Goal: Information Seeking & Learning: Learn about a topic

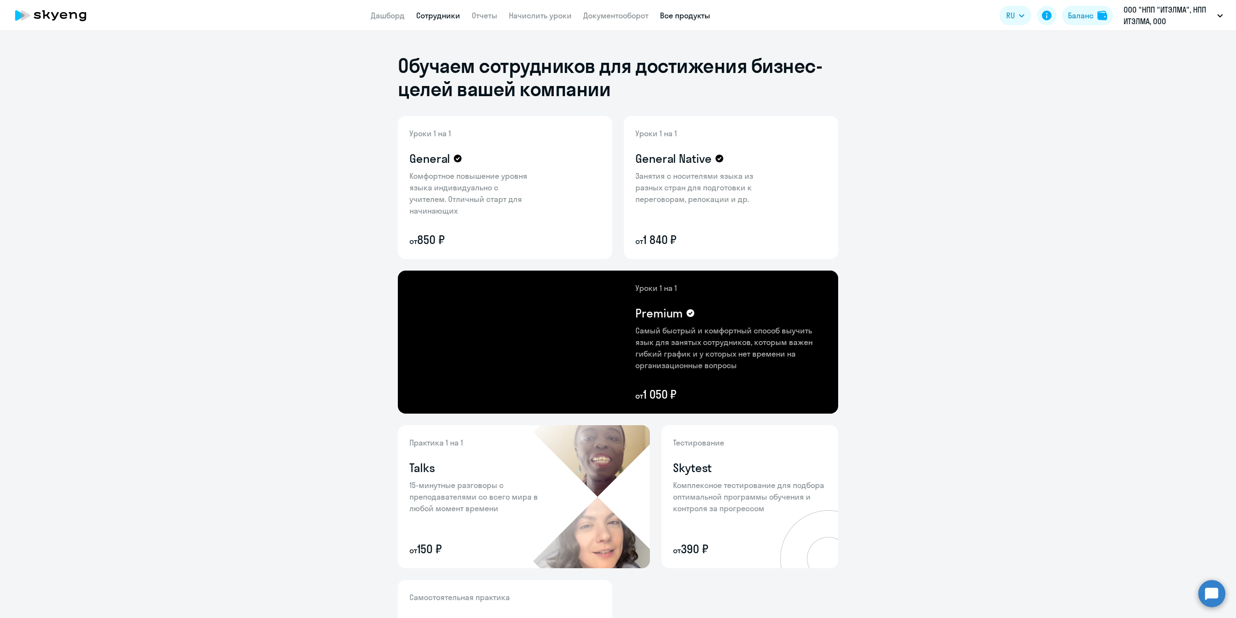
click at [441, 13] on link "Сотрудники" at bounding box center [438, 16] width 44 height 10
select select "30"
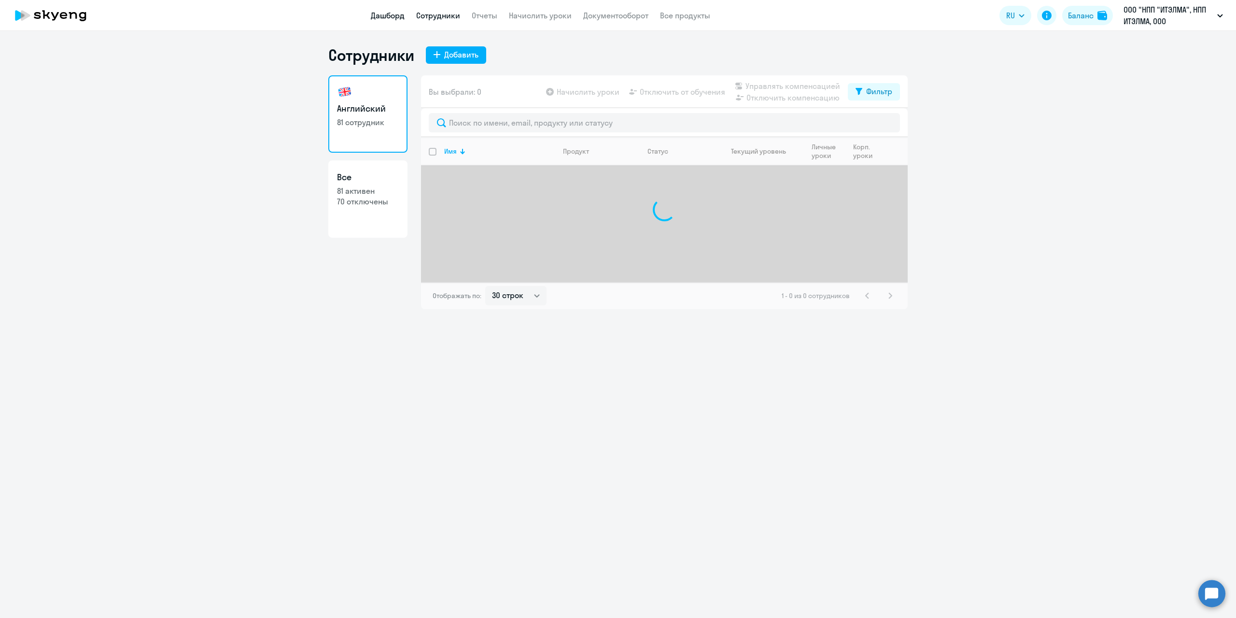
click at [384, 16] on link "Дашборд" at bounding box center [388, 16] width 34 height 10
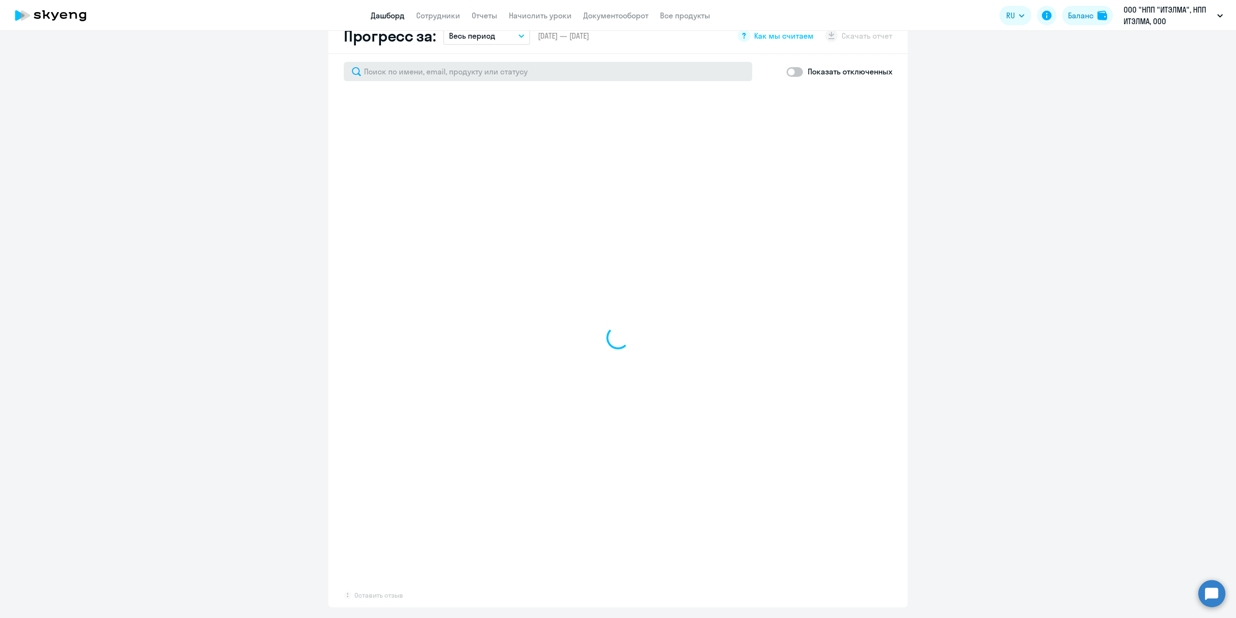
scroll to position [580, 0]
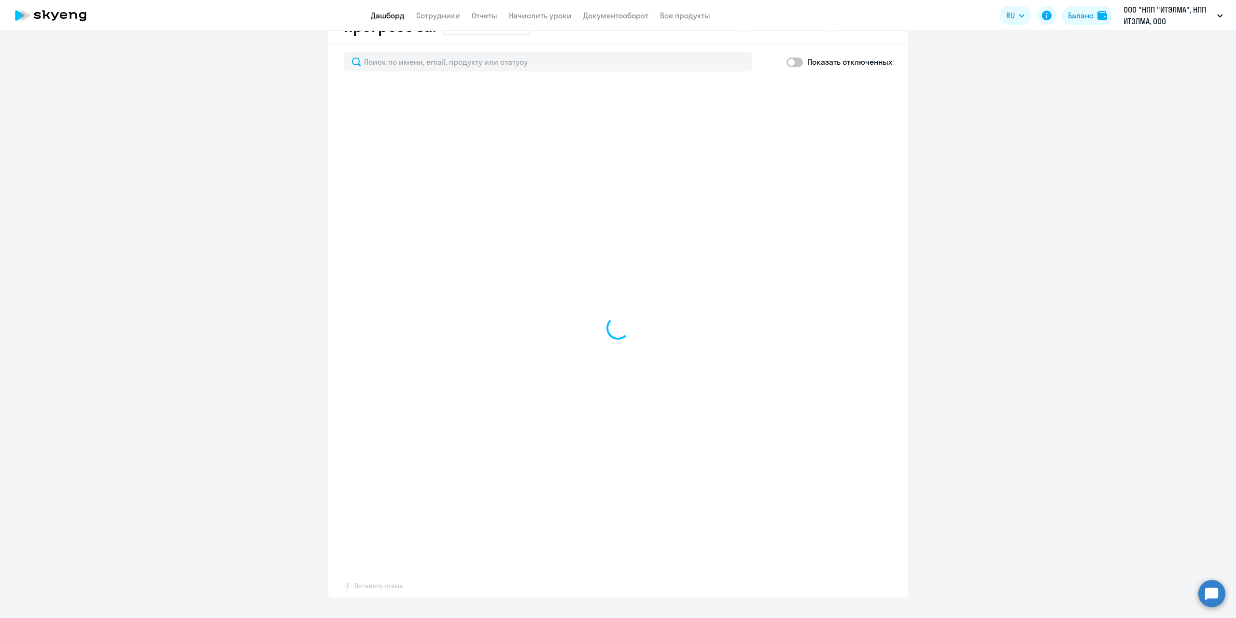
select select "30"
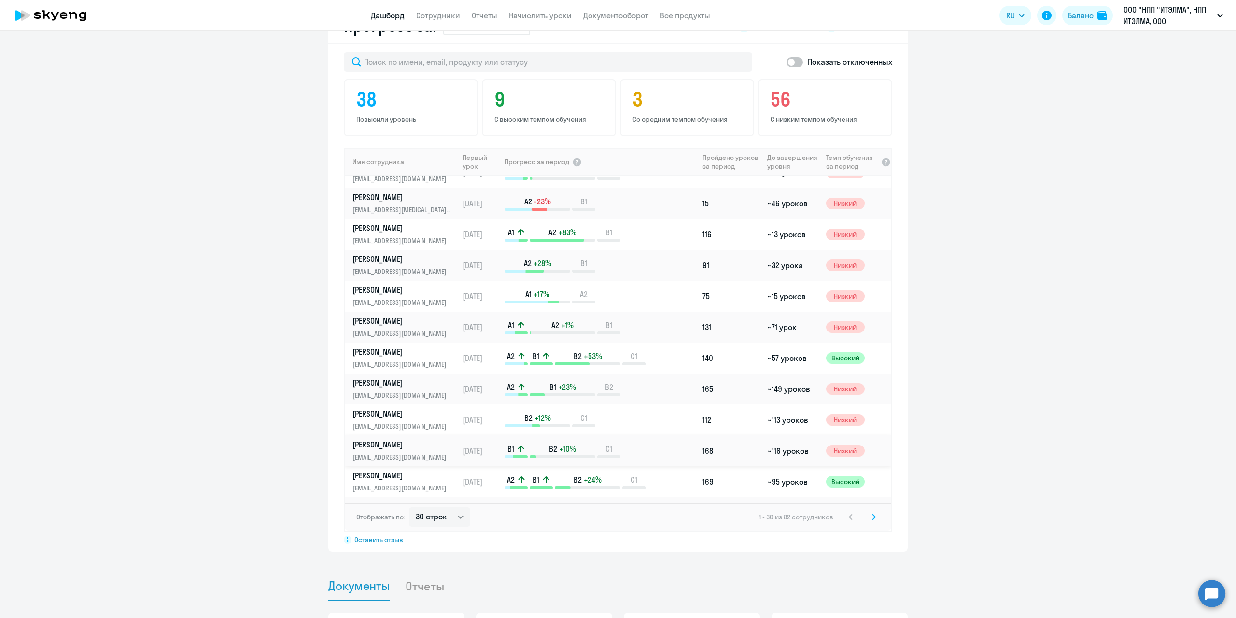
scroll to position [97, 0]
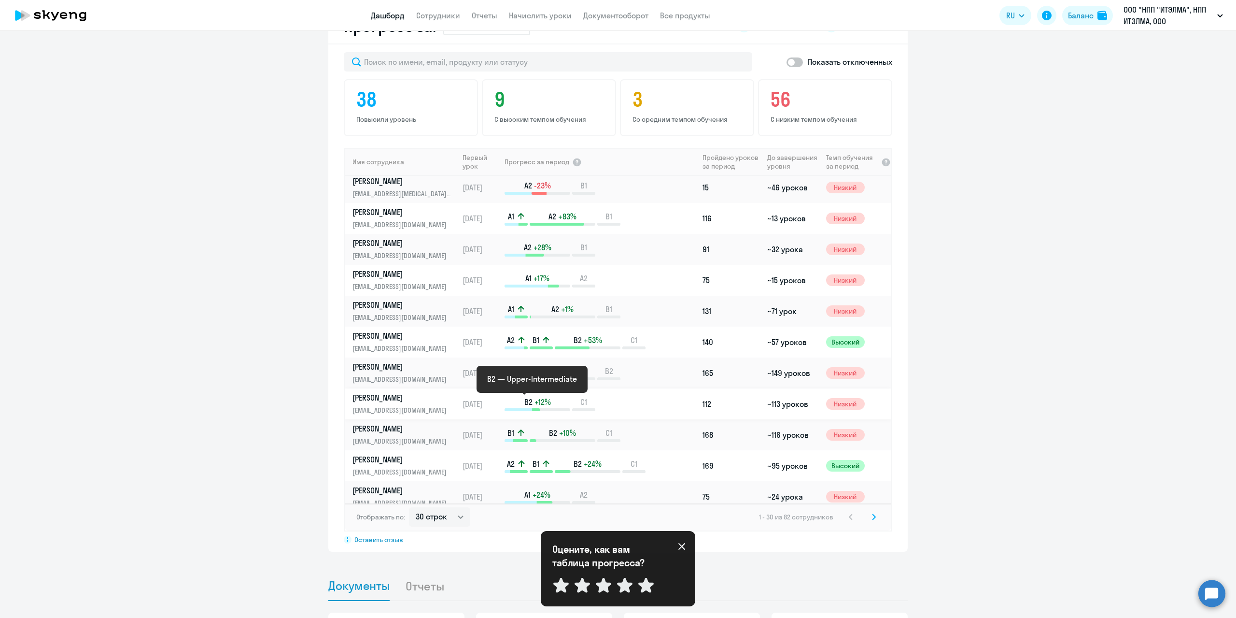
click at [560, 400] on p "B2 +12%" at bounding box center [538, 401] width 66 height 11
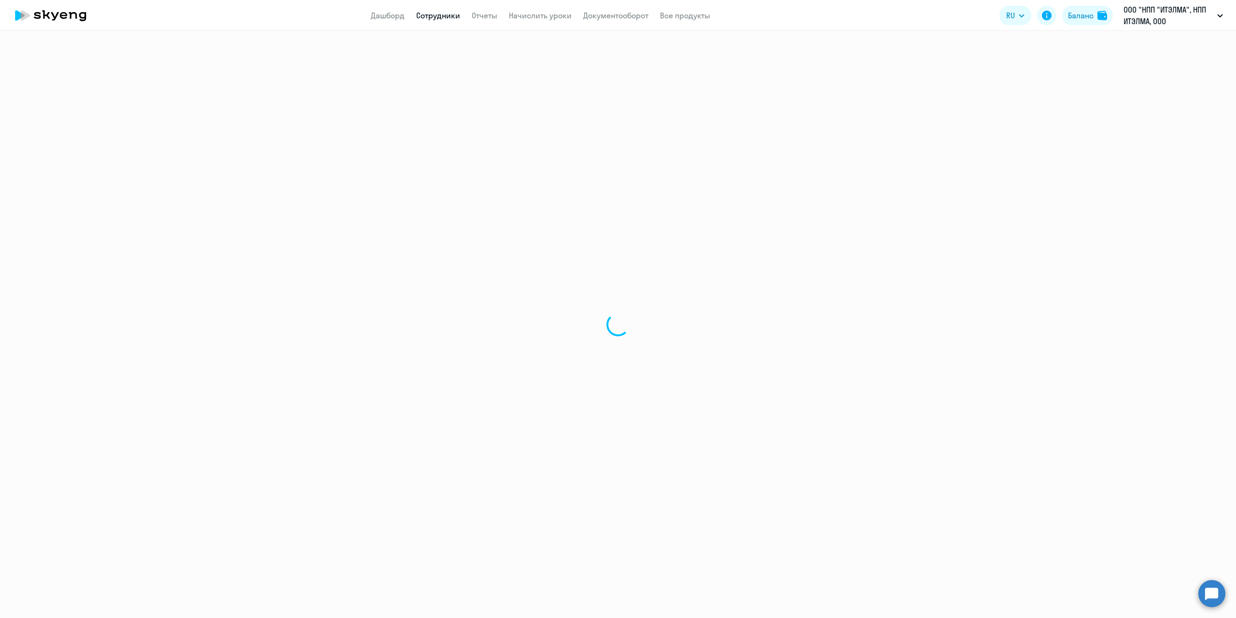
select select "english"
